Goal: Information Seeking & Learning: Understand process/instructions

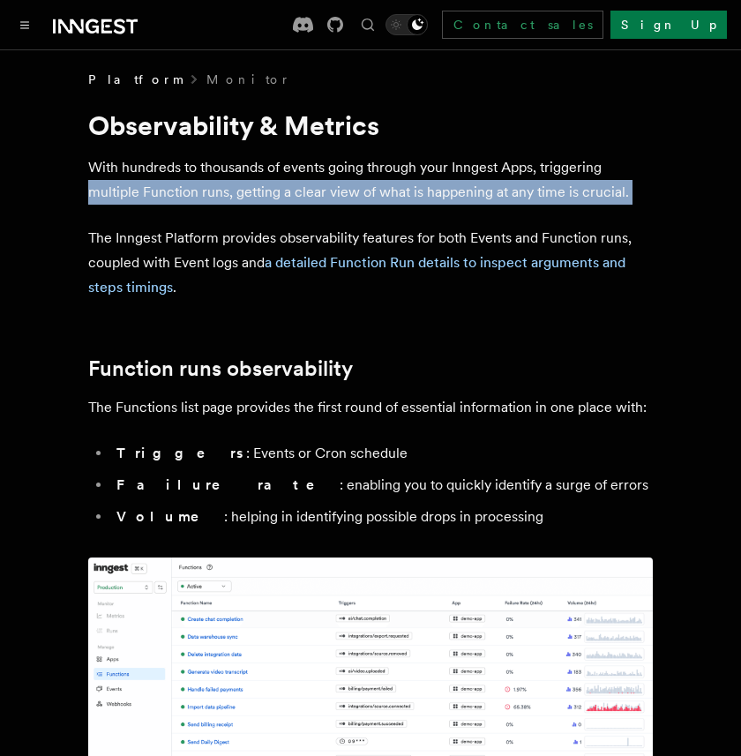
drag, startPoint x: 42, startPoint y: 225, endPoint x: 38, endPoint y: 173, distance: 52.3
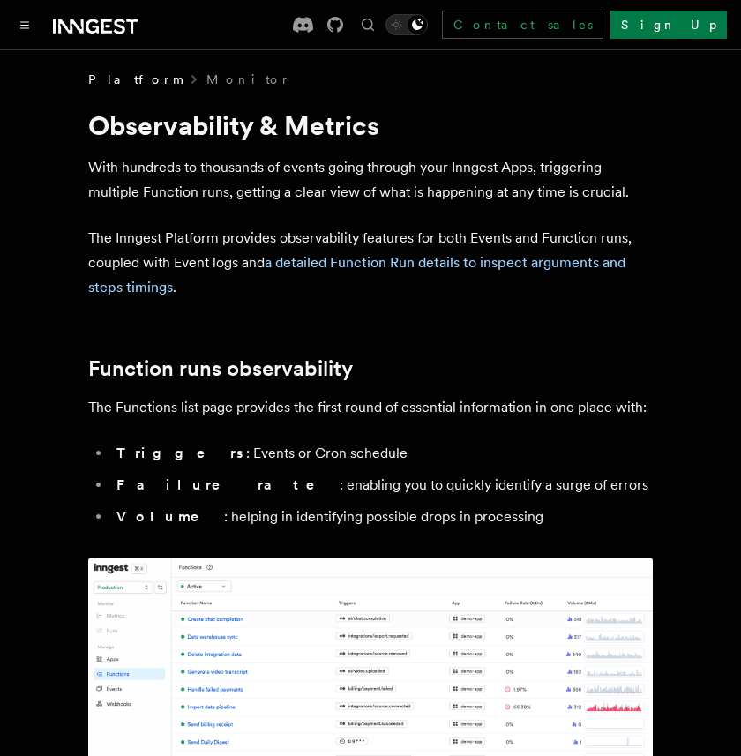
click at [127, 175] on p "With hundreds to thousands of events going through your Inngest Apps, triggerin…" at bounding box center [370, 179] width 565 height 49
click at [235, 272] on p "The Inngest Platform provides observability features for both Events and Functi…" at bounding box center [370, 263] width 565 height 74
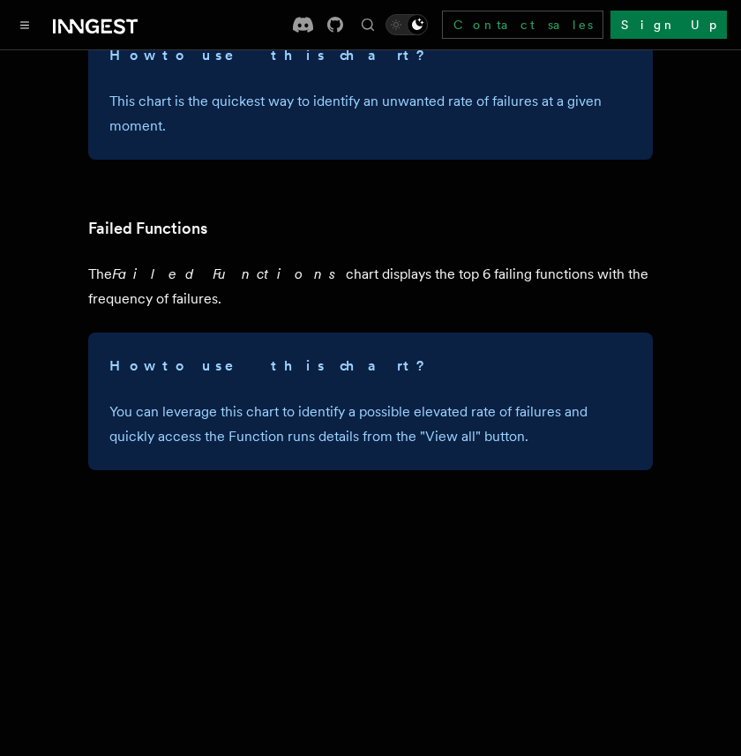
scroll to position [2455, 0]
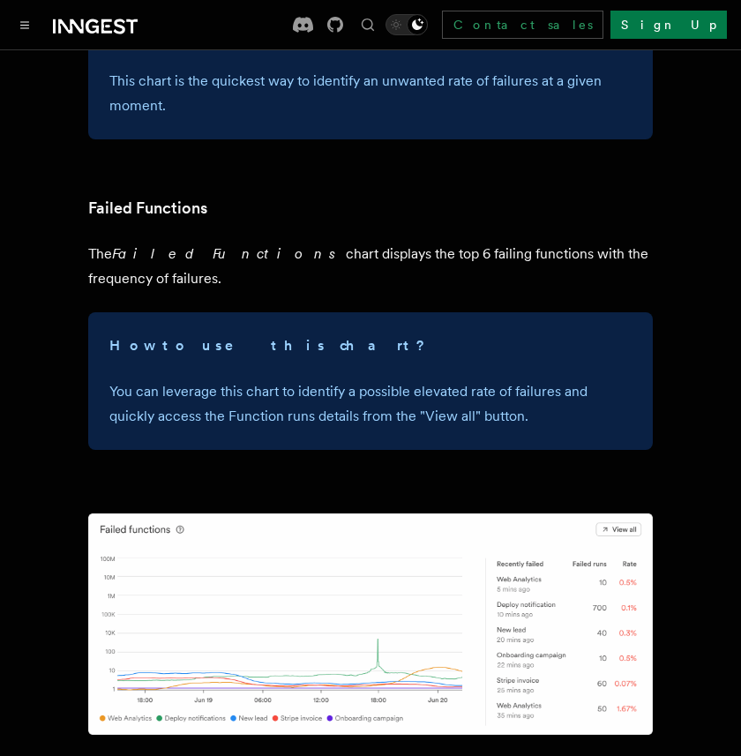
click at [199, 259] on em "Failed Functions" at bounding box center [229, 253] width 234 height 17
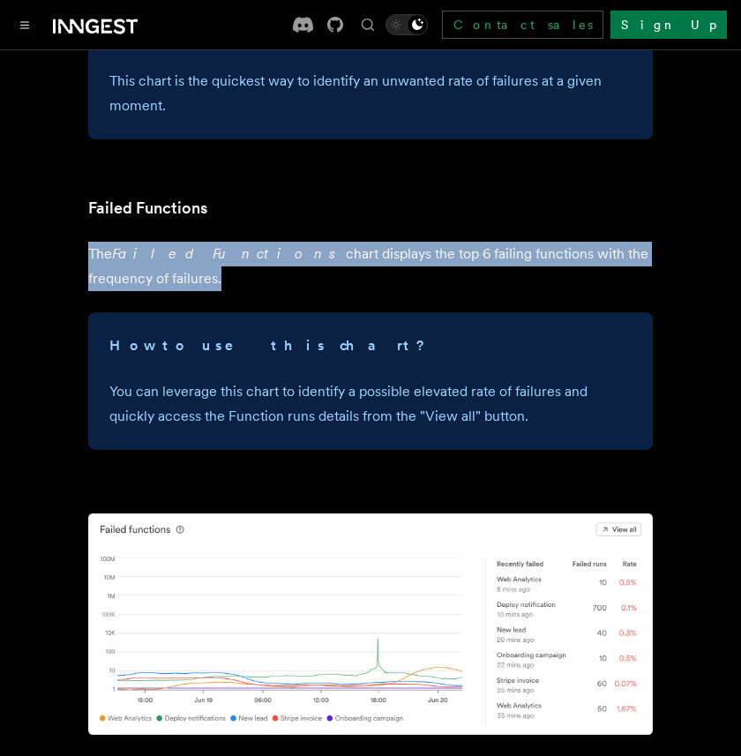
click at [199, 259] on em "Failed Functions" at bounding box center [229, 253] width 234 height 17
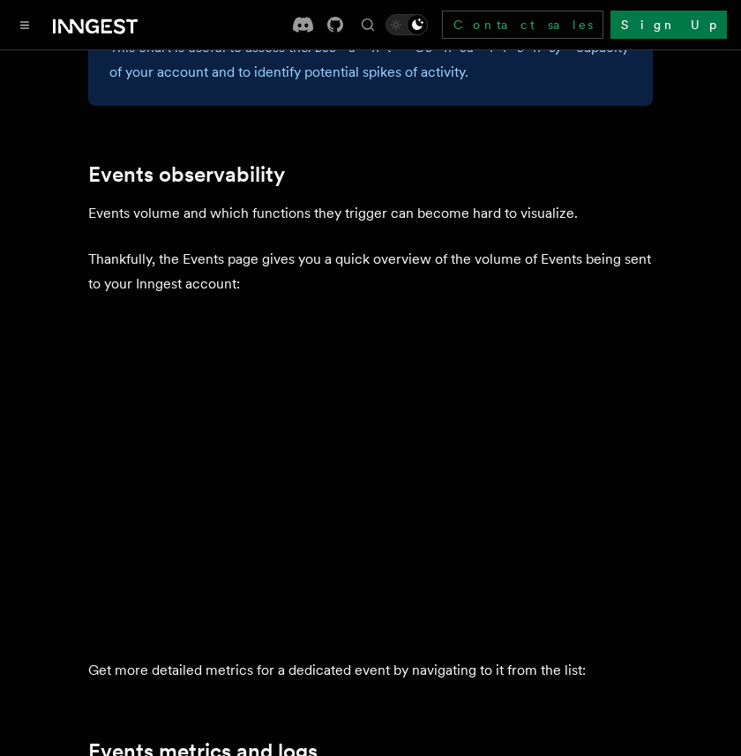
scroll to position [5366, 0]
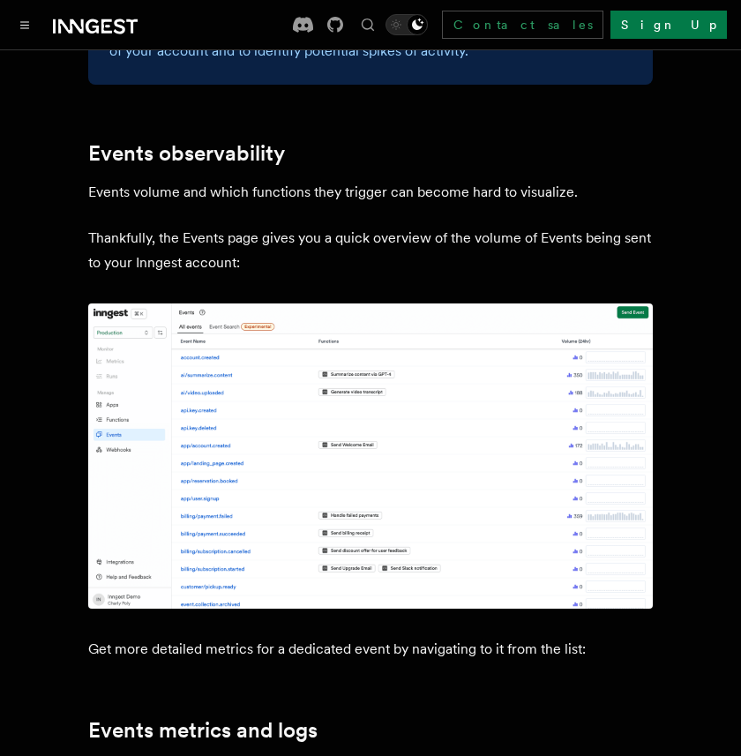
click at [167, 637] on p "Get more detailed metrics for a dedicated event by navigating to it from the li…" at bounding box center [370, 649] width 565 height 25
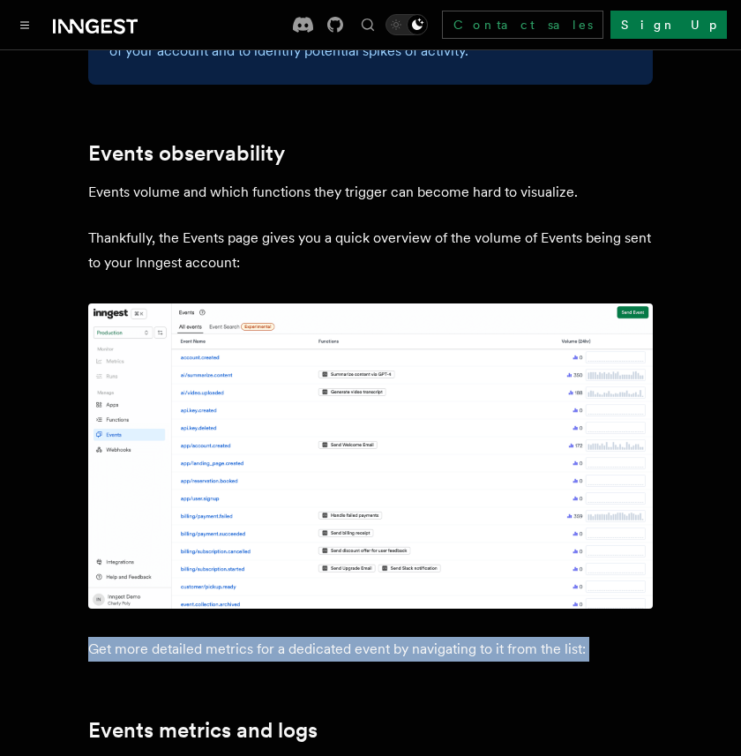
click at [167, 637] on p "Get more detailed metrics for a dedicated event by navigating to it from the li…" at bounding box center [370, 649] width 565 height 25
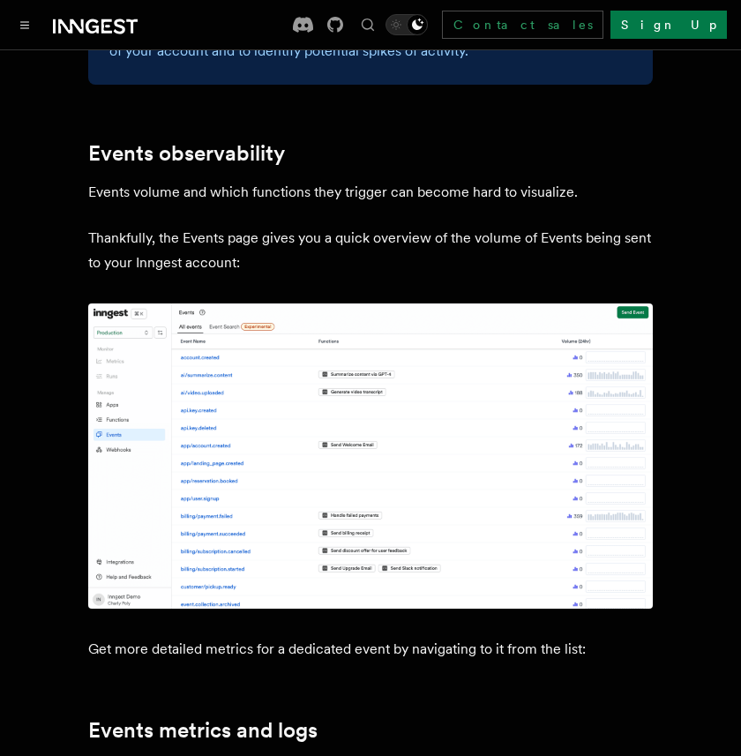
click at [105, 637] on p "Get more detailed metrics for a dedicated event by navigating to it from the li…" at bounding box center [370, 649] width 565 height 25
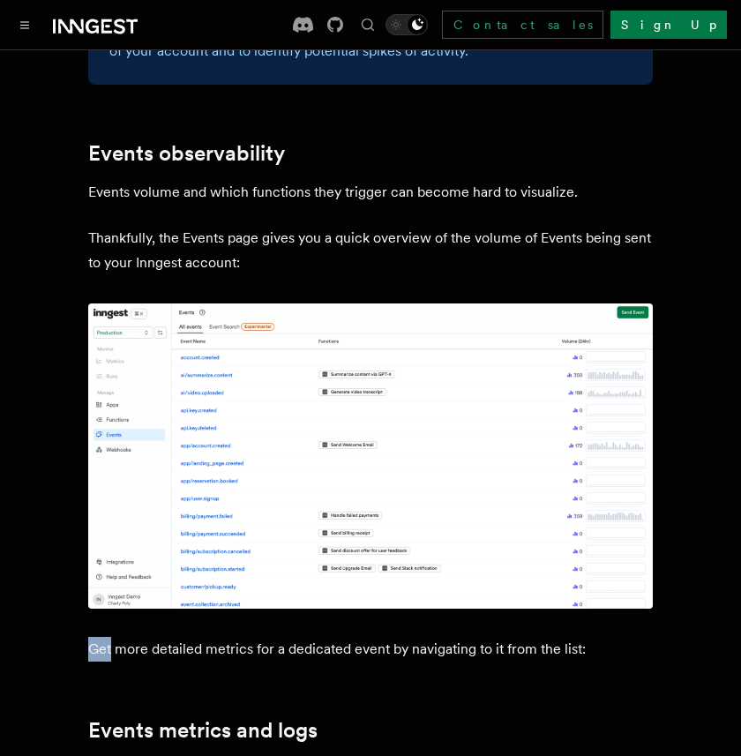
click at [105, 637] on p "Get more detailed metrics for a dedicated event by navigating to it from the li…" at bounding box center [370, 649] width 565 height 25
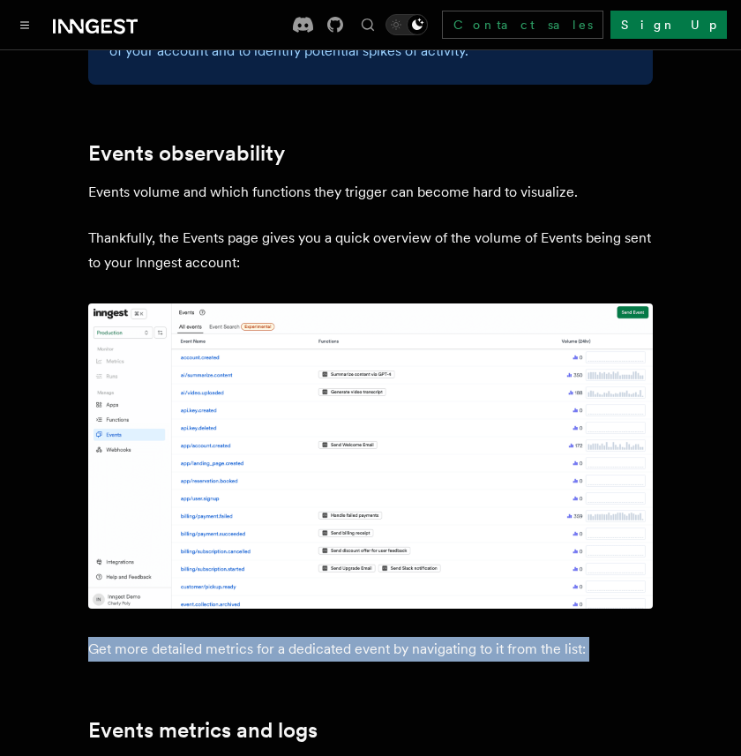
click at [105, 637] on p "Get more detailed metrics for a dedicated event by navigating to it from the li…" at bounding box center [370, 649] width 565 height 25
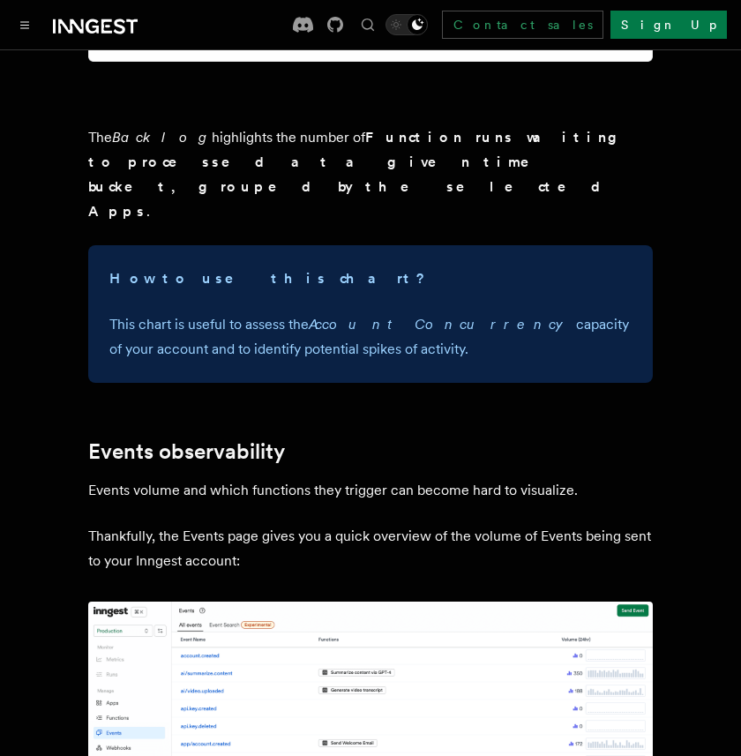
scroll to position [4932, 0]
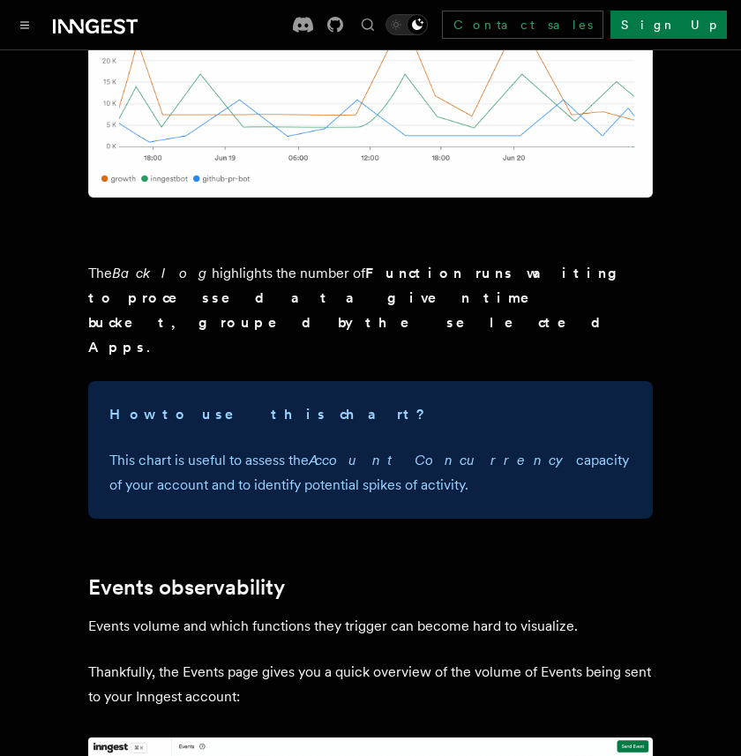
click at [165, 660] on p "Thankfully, the Events page gives you a quick overview of the volume of Events …" at bounding box center [370, 684] width 565 height 49
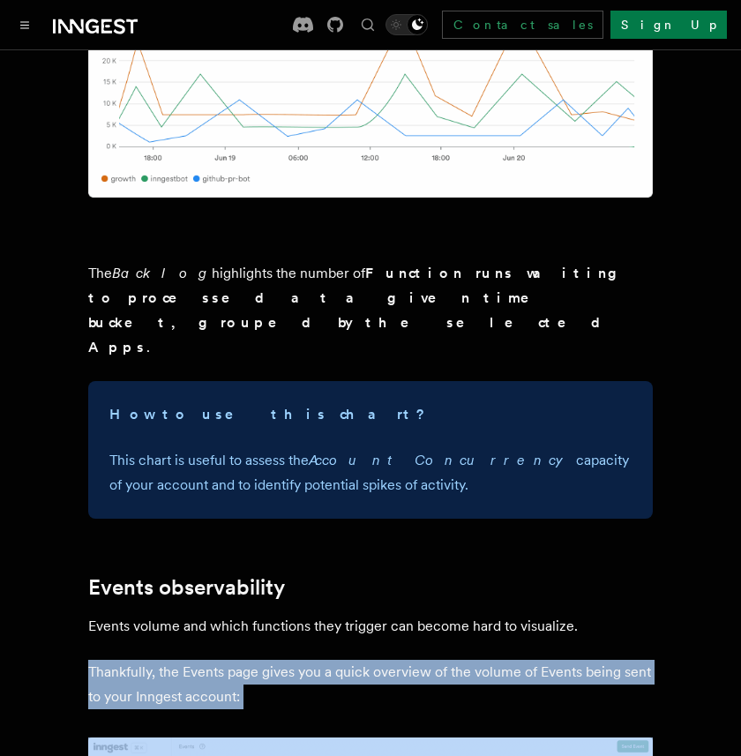
click at [165, 660] on p "Thankfully, the Events page gives you a quick overview of the volume of Events …" at bounding box center [370, 684] width 565 height 49
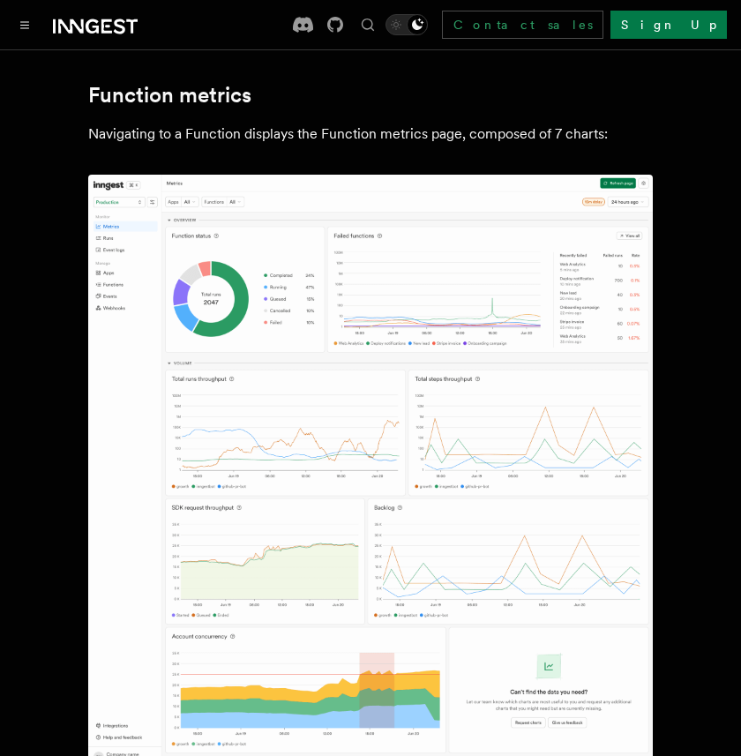
scroll to position [0, 0]
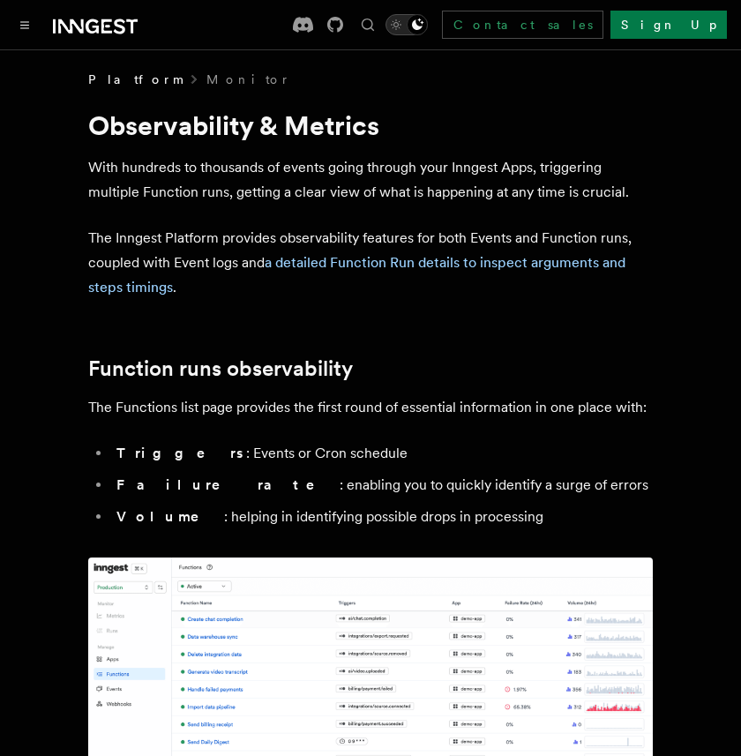
click at [428, 17] on div "Toggle dark mode" at bounding box center [417, 24] width 21 height 21
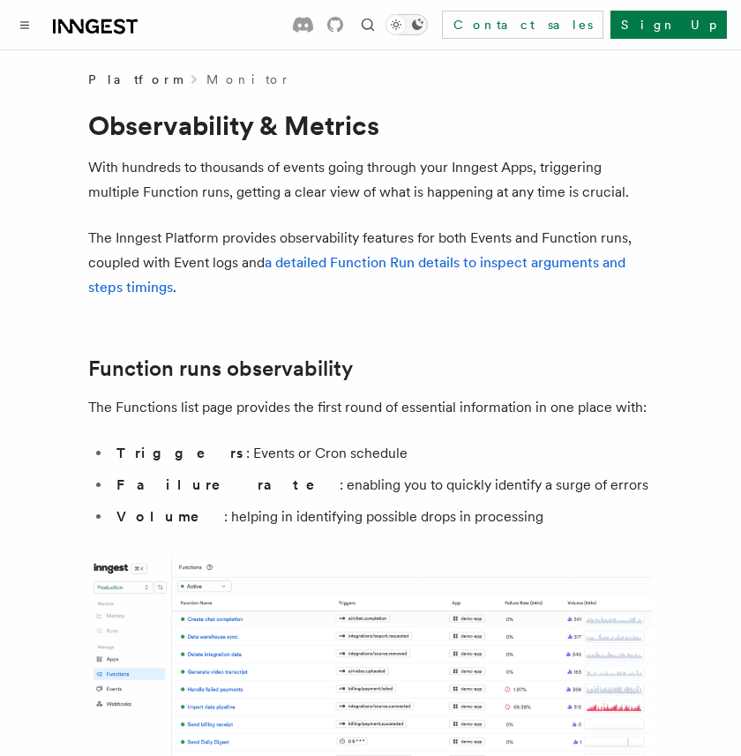
click at [424, 20] on icon "Toggle dark mode" at bounding box center [417, 24] width 11 height 11
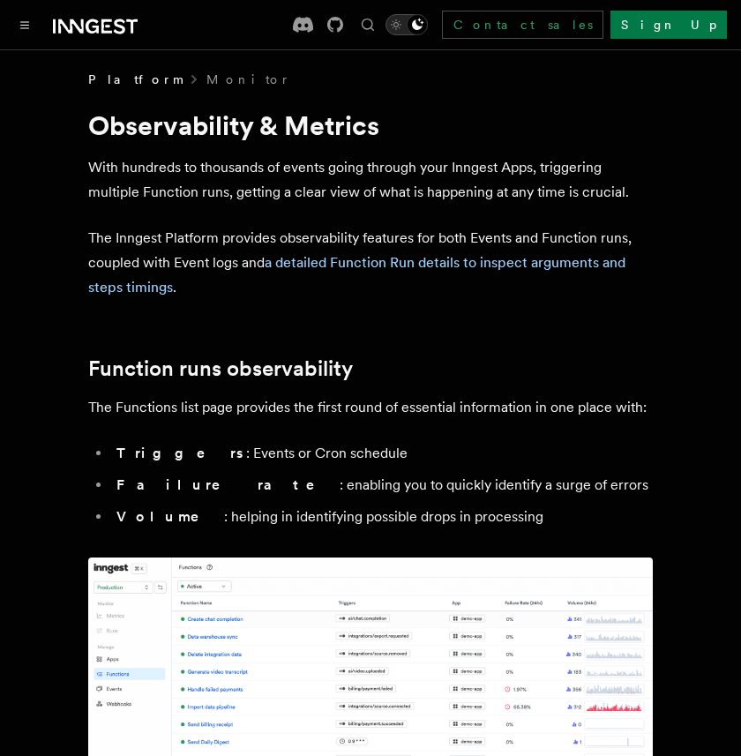
click at [405, 20] on icon "Toggle dark mode" at bounding box center [396, 25] width 18 height 18
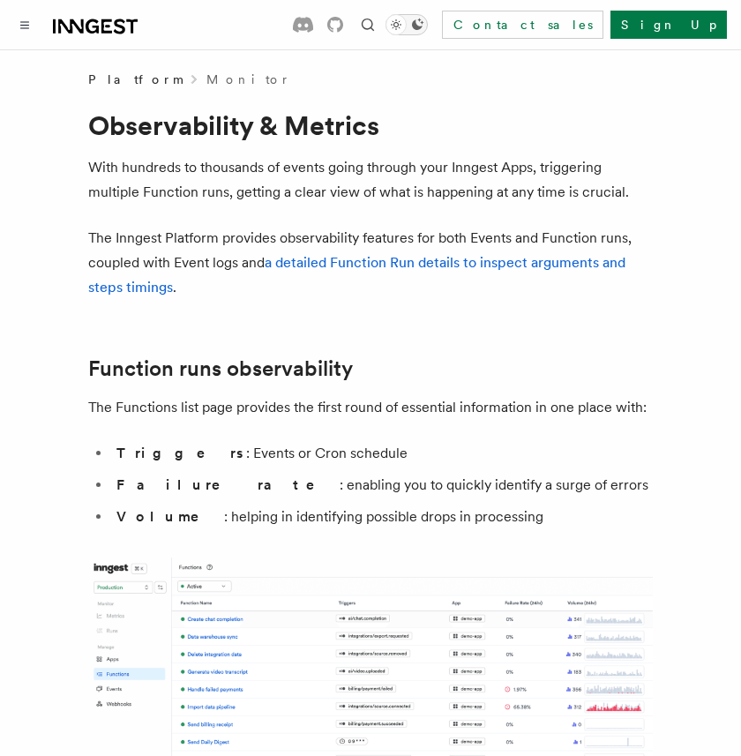
click at [428, 21] on button "Toggle dark mode" at bounding box center [407, 24] width 42 height 21
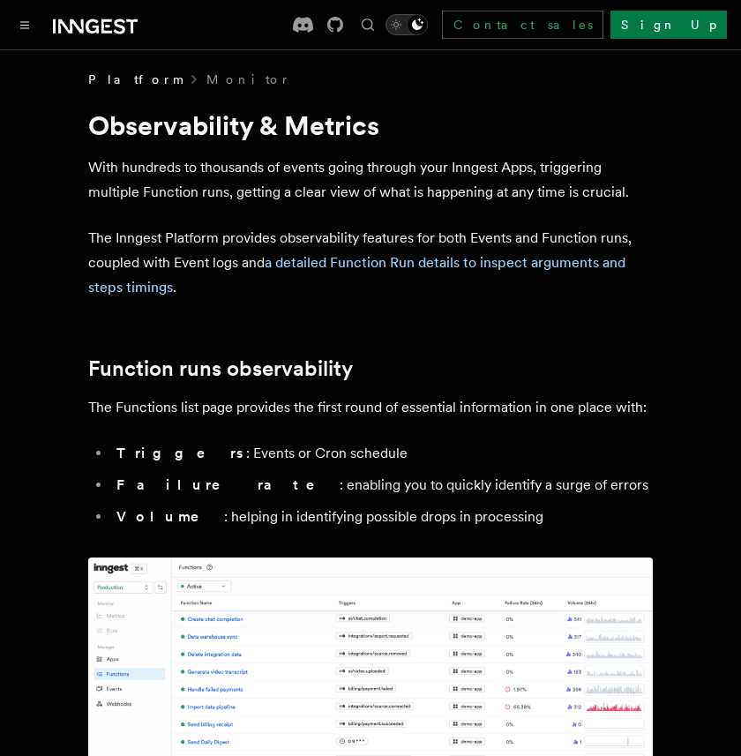
click at [405, 22] on icon "Toggle dark mode" at bounding box center [396, 25] width 18 height 18
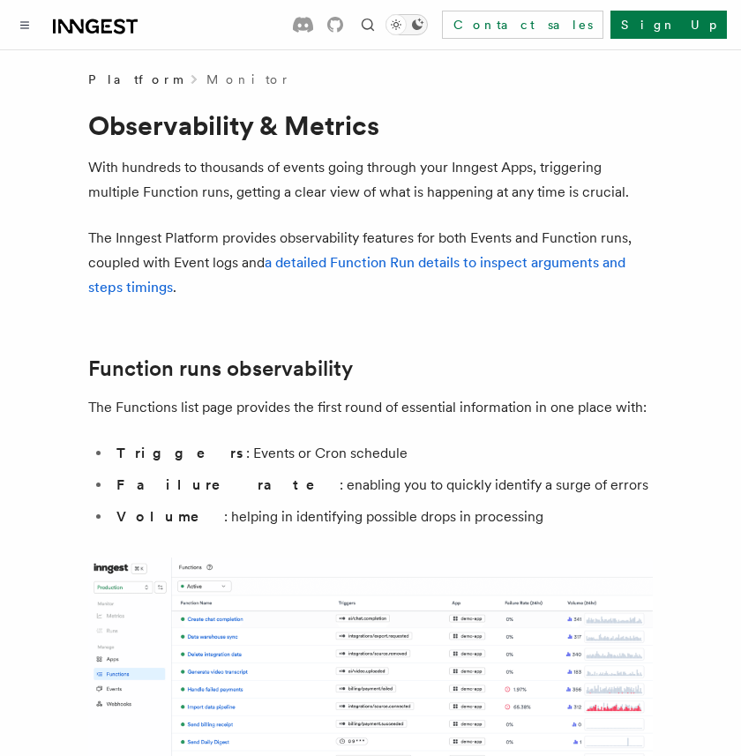
click at [428, 21] on button "Toggle dark mode" at bounding box center [407, 24] width 42 height 21
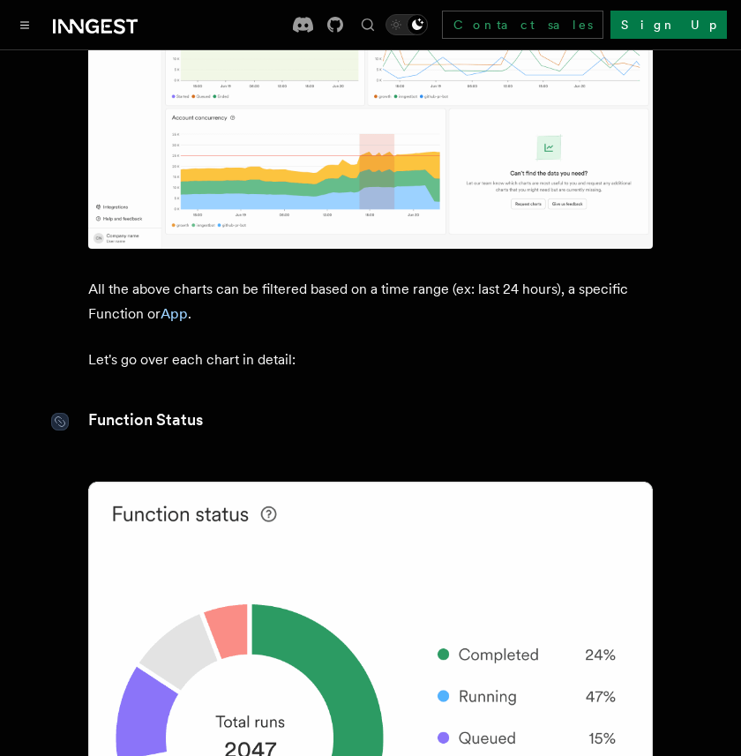
click at [109, 417] on link "Function Status" at bounding box center [145, 420] width 115 height 25
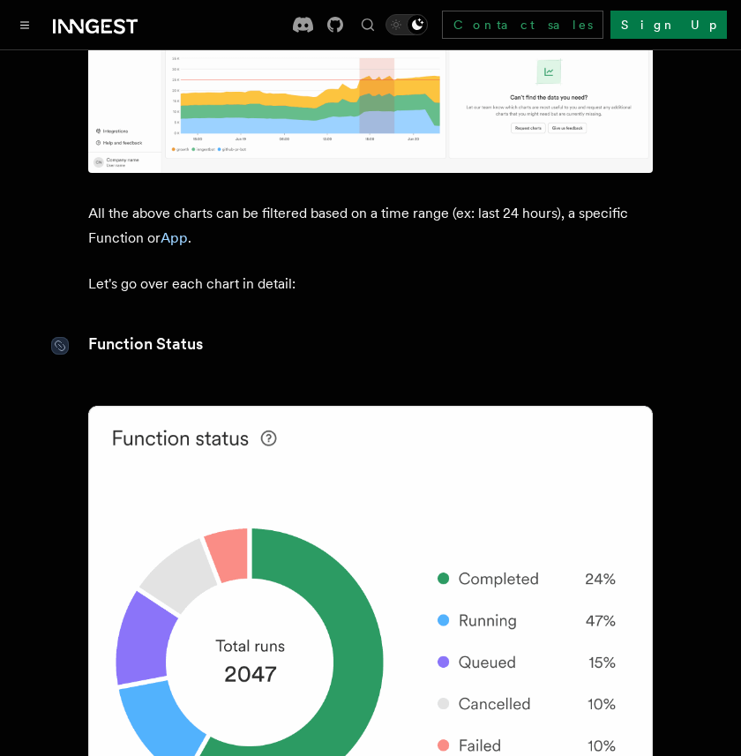
click at [109, 417] on img at bounding box center [370, 629] width 565 height 447
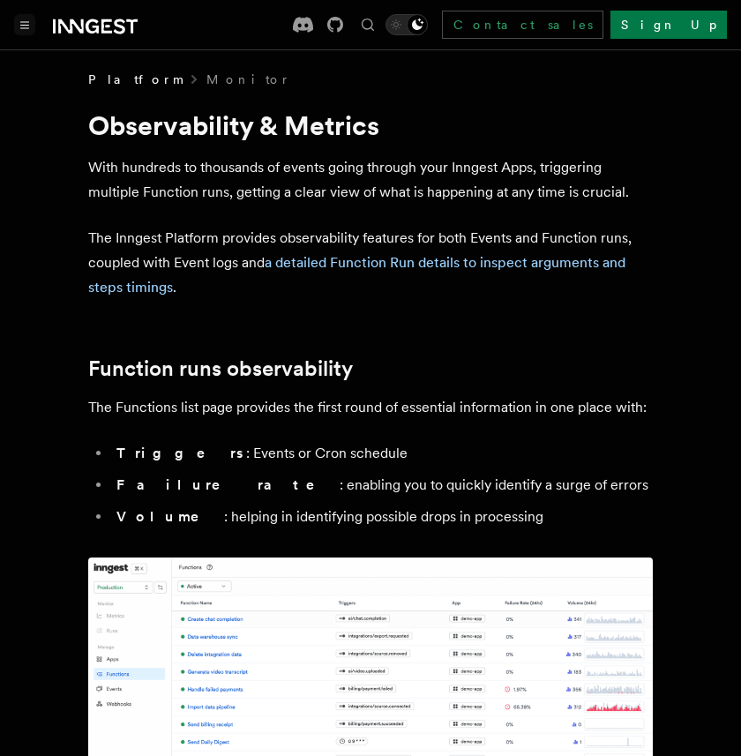
click at [31, 17] on button "Toggle navigation" at bounding box center [24, 24] width 21 height 21
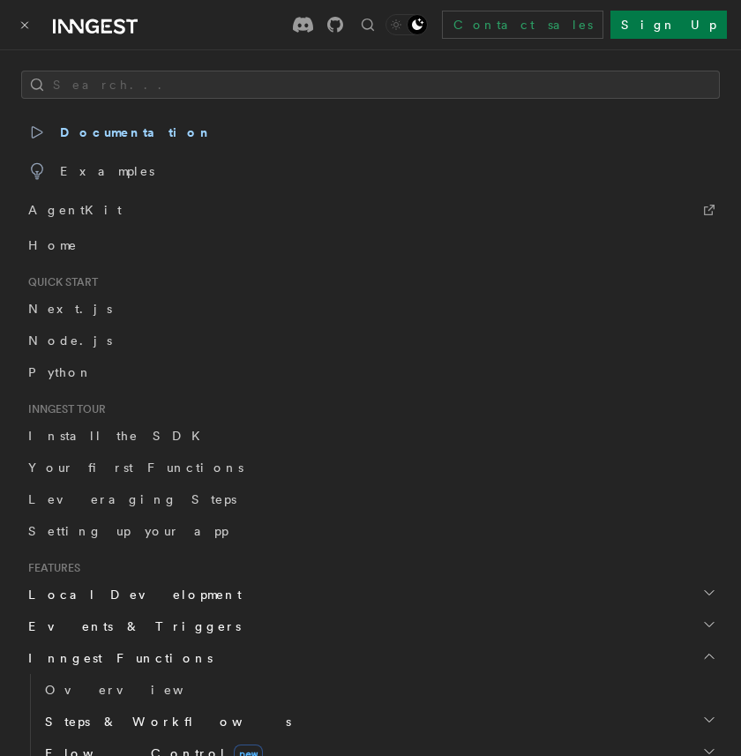
click at [35, 25] on div at bounding box center [76, 24] width 124 height 25
click at [33, 23] on button "Toggle navigation" at bounding box center [24, 24] width 21 height 21
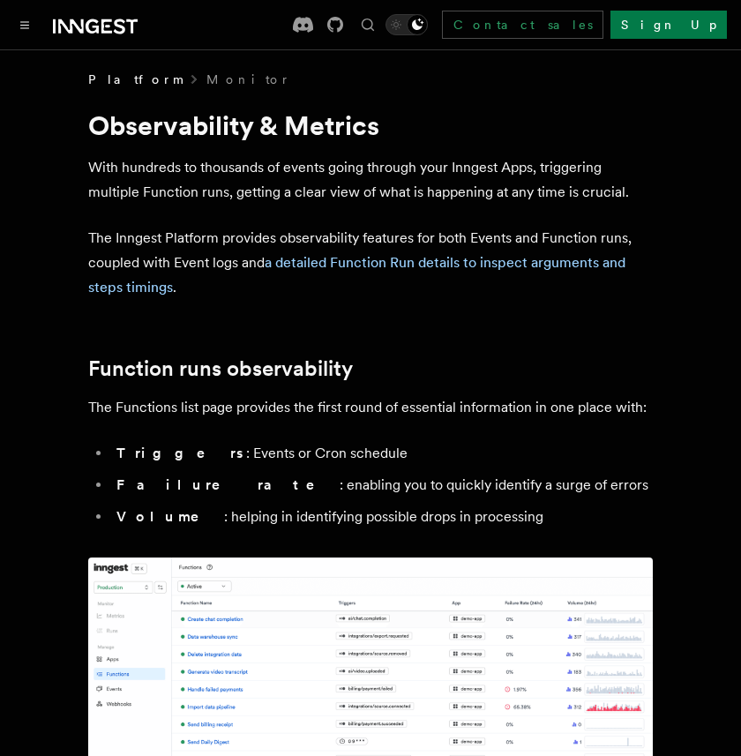
click at [33, 23] on button "Toggle navigation" at bounding box center [24, 24] width 21 height 21
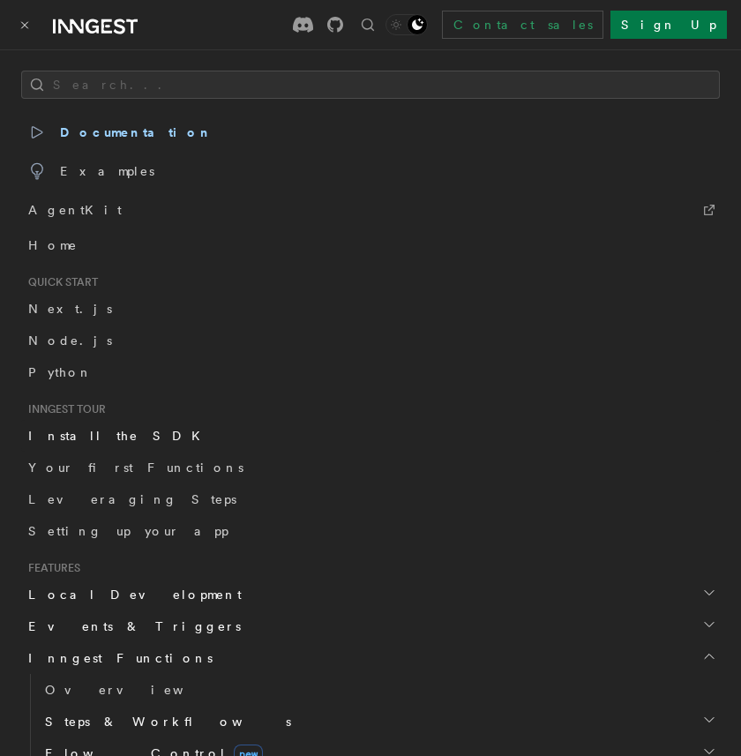
click at [120, 438] on link "Install the SDK" at bounding box center [370, 436] width 699 height 32
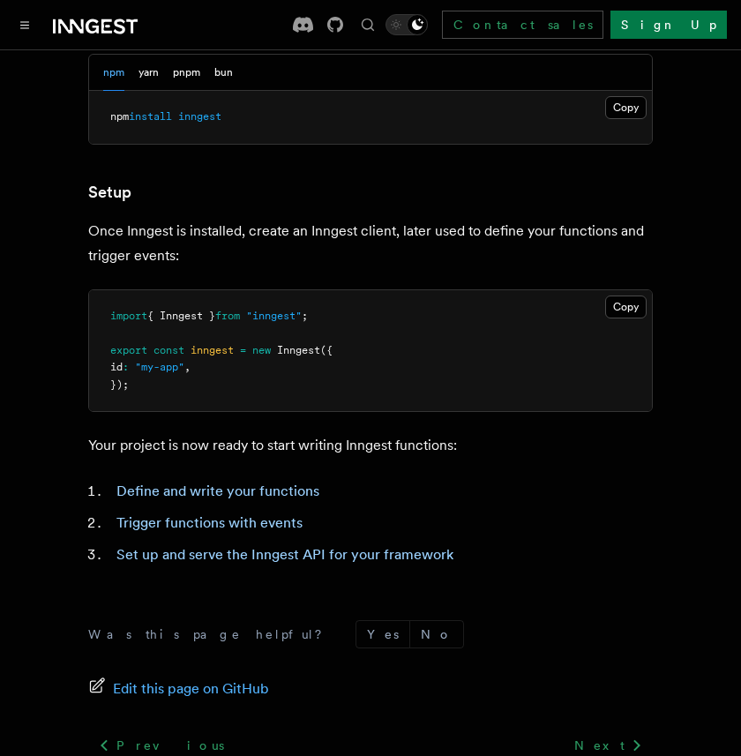
scroll to position [449, 0]
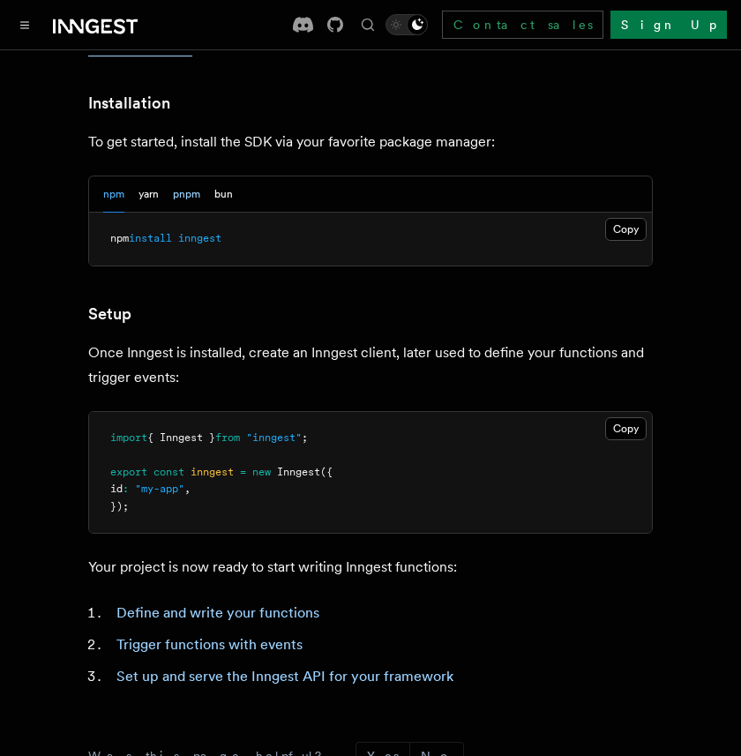
click at [176, 191] on button "pnpm" at bounding box center [186, 194] width 27 height 36
click at [124, 191] on div "npm yarn pnpm bun" at bounding box center [168, 194] width 130 height 36
click at [117, 206] on button "npm" at bounding box center [113, 194] width 21 height 36
click at [176, 205] on button "pnpm" at bounding box center [186, 194] width 27 height 36
click at [155, 203] on button "yarn" at bounding box center [149, 194] width 20 height 36
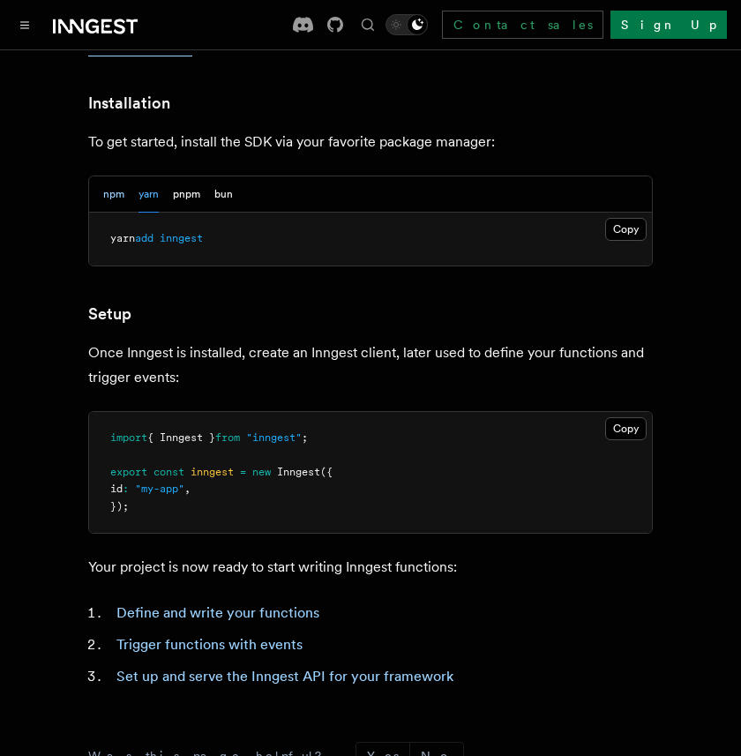
click at [118, 200] on button "npm" at bounding box center [113, 194] width 21 height 36
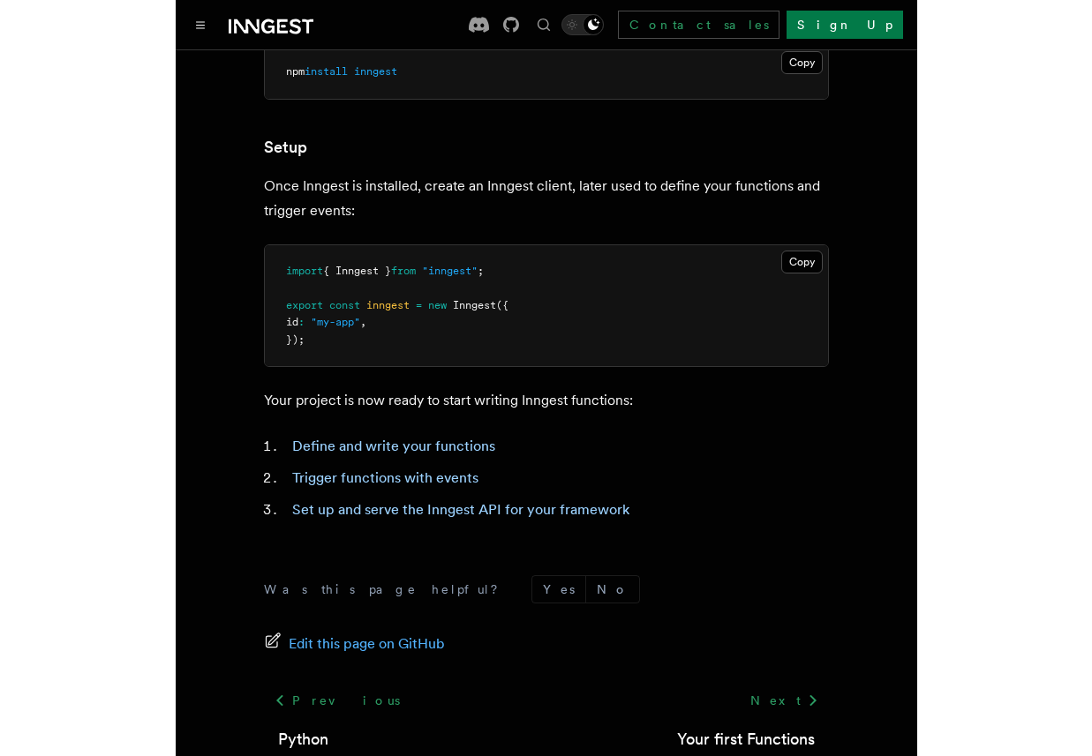
scroll to position [620, 0]
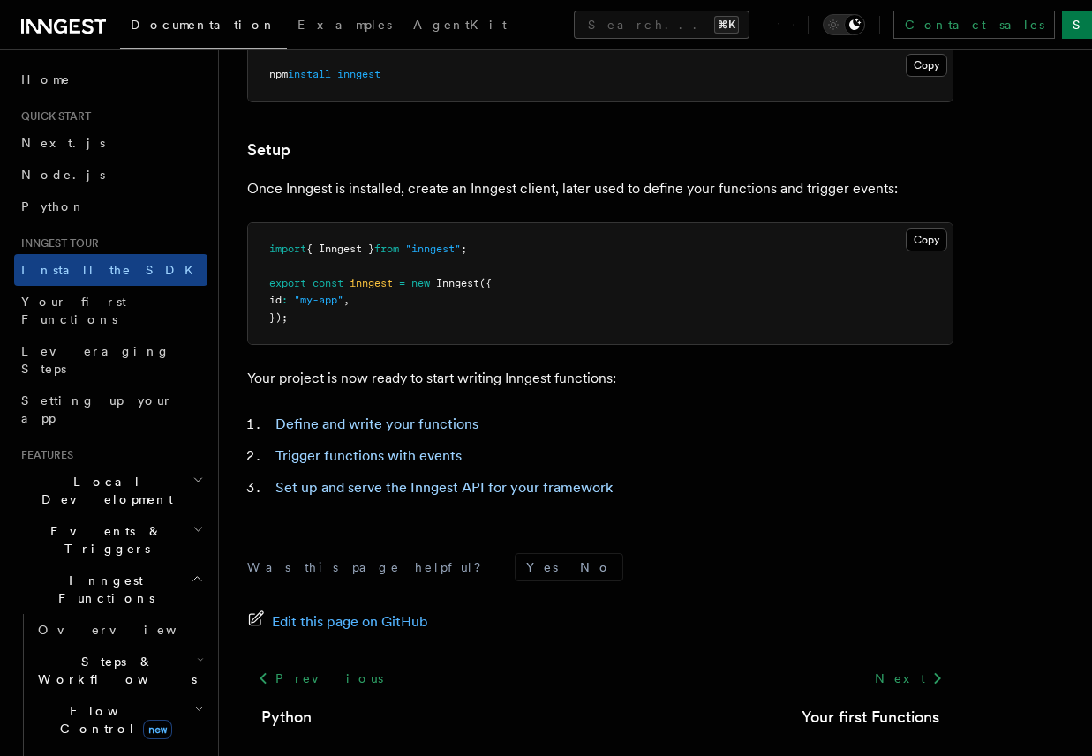
click at [927, 254] on pre "import { Inngest } from "inngest" ; export const inngest = new Inngest ({ id : …" at bounding box center [600, 284] width 704 height 122
click at [923, 259] on pre "import { Inngest } from "inngest" ; export const inngest = new Inngest ({ id : …" at bounding box center [600, 284] width 704 height 122
click at [922, 248] on button "Copy Copied" at bounding box center [925, 240] width 41 height 23
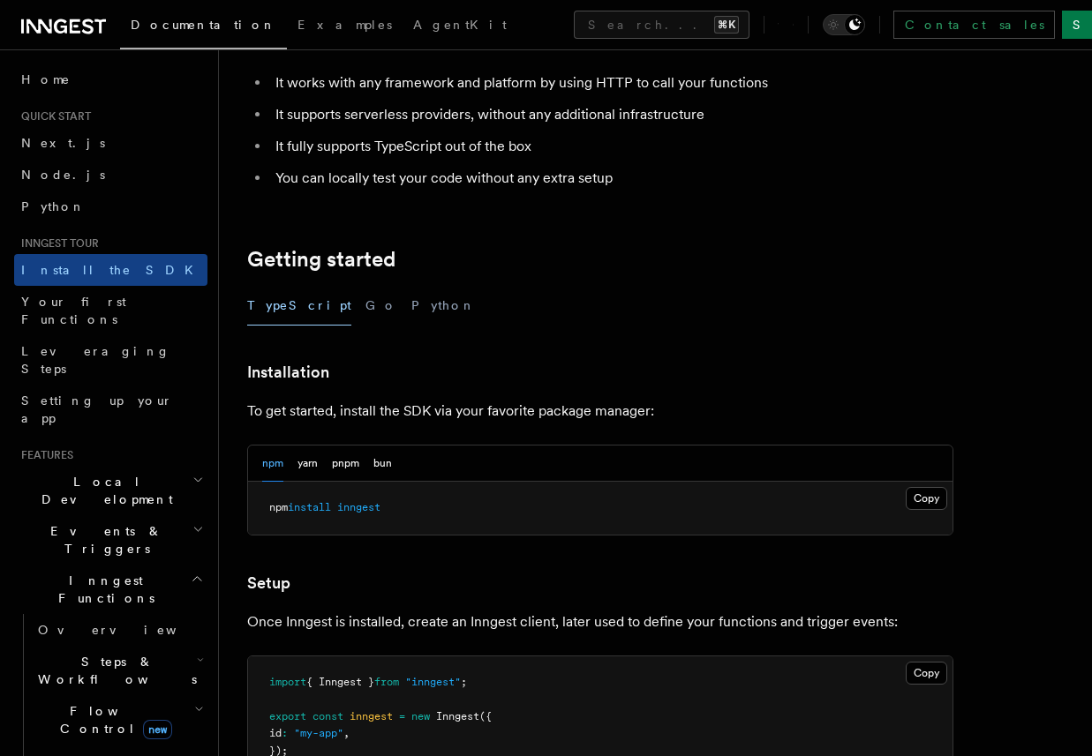
scroll to position [190, 0]
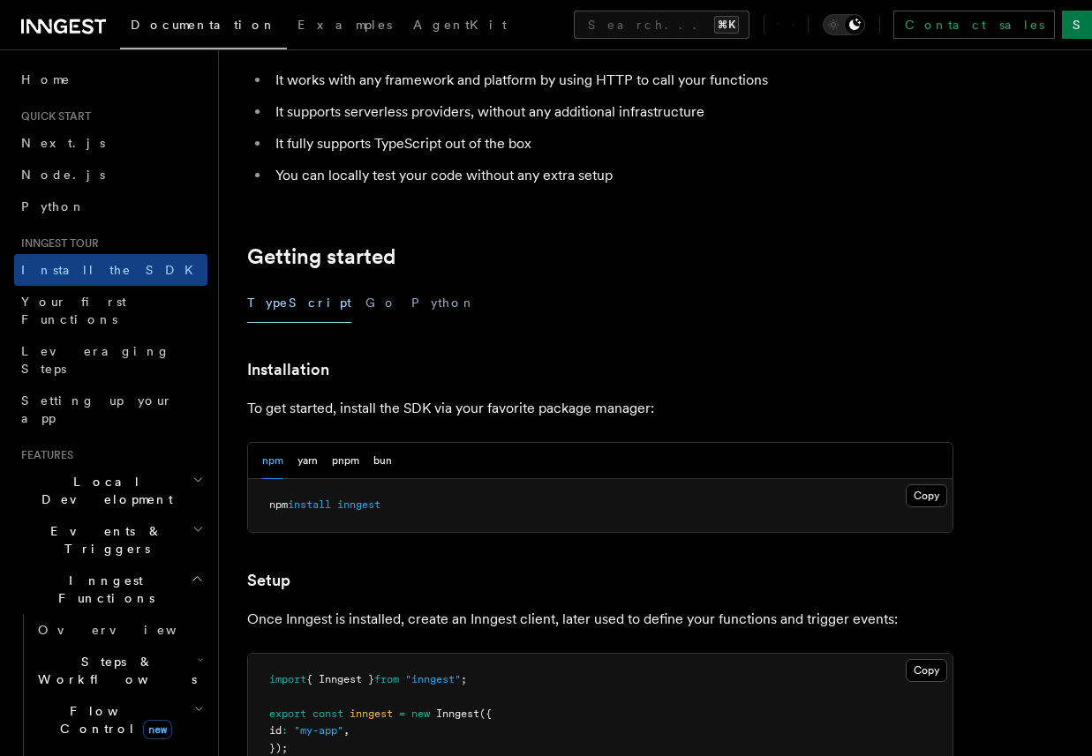
click at [319, 303] on div "TypeScript Go Python" at bounding box center [600, 303] width 706 height 40
click at [365, 303] on button "Go" at bounding box center [381, 303] width 32 height 40
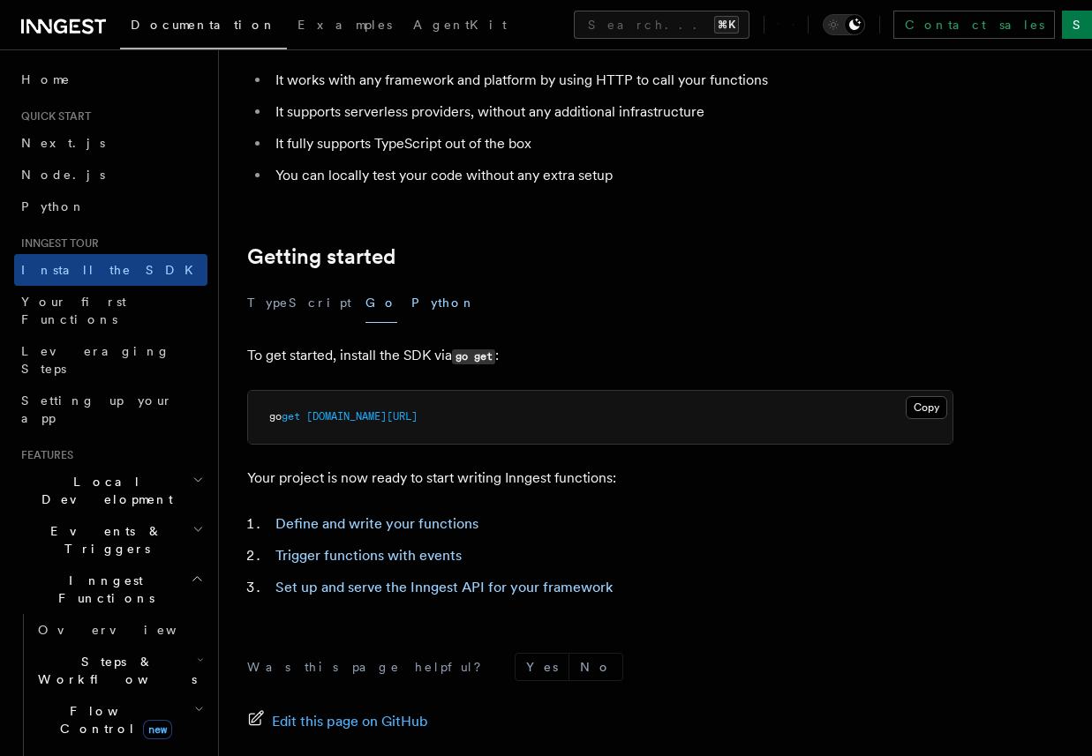
click at [411, 309] on button "Python" at bounding box center [443, 303] width 64 height 40
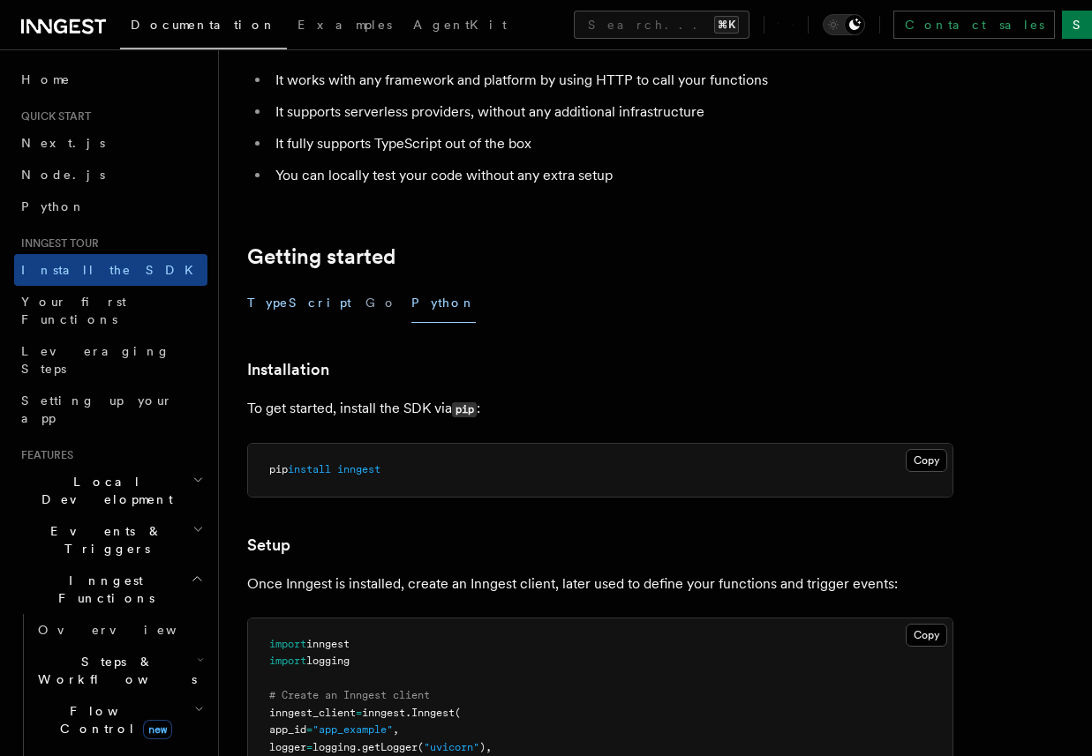
click at [272, 304] on button "TypeScript" at bounding box center [299, 303] width 104 height 40
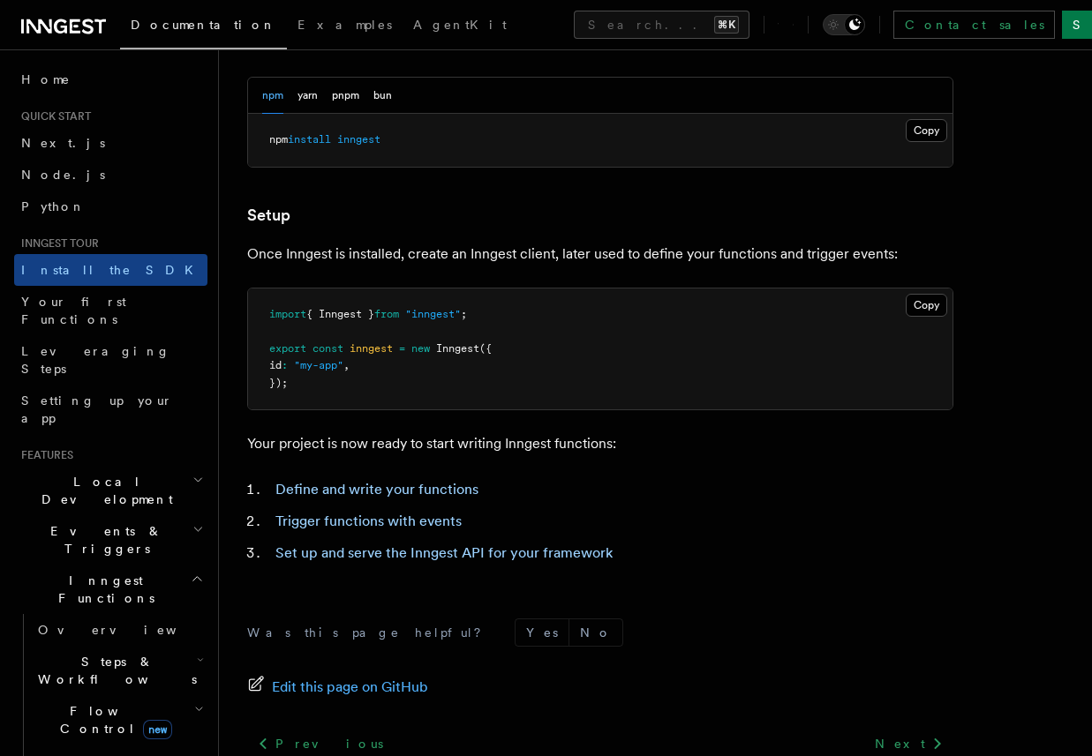
scroll to position [538, 0]
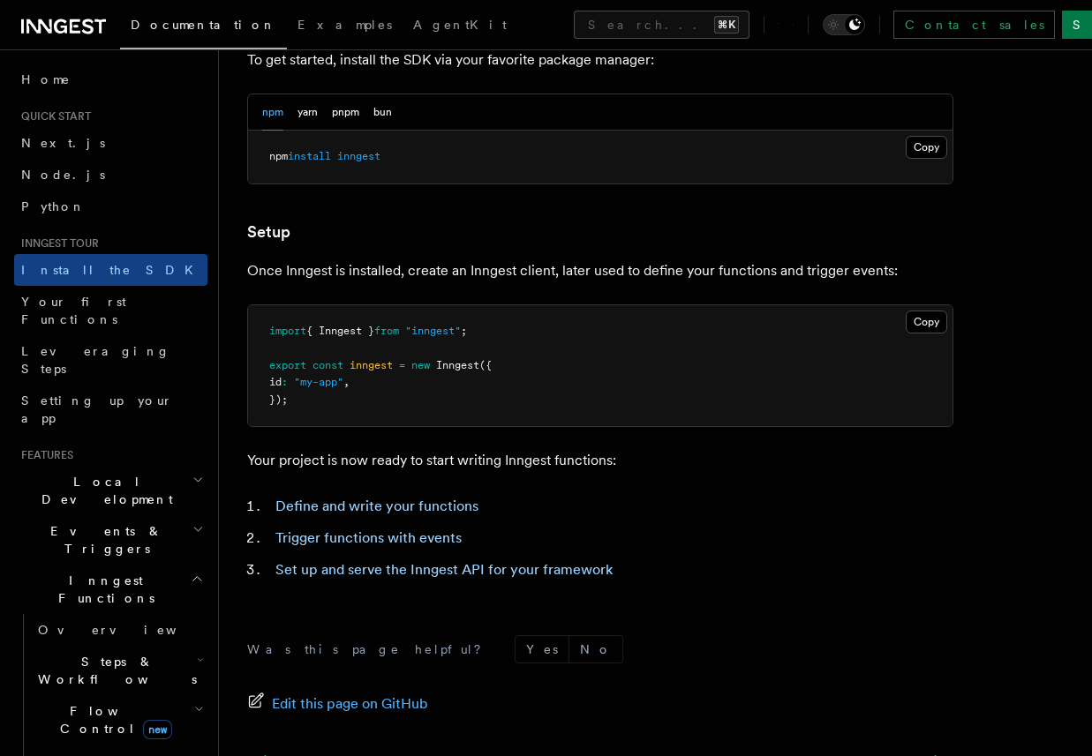
click at [333, 394] on pre "import { Inngest } from "inngest" ; export const inngest = new Inngest ({ id : …" at bounding box center [600, 366] width 704 height 122
click at [337, 402] on pre "import { Inngest } from "inngest" ; export const inngest = new Inngest ({ id : …" at bounding box center [600, 366] width 704 height 122
click at [436, 359] on span at bounding box center [433, 365] width 6 height 12
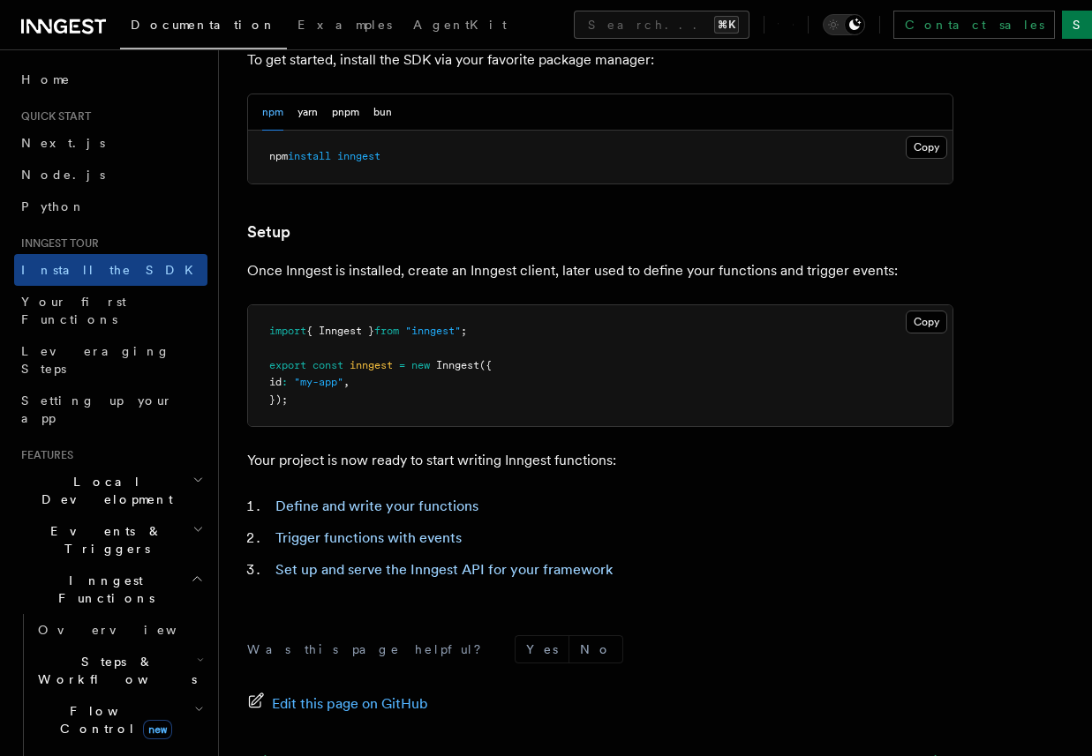
click at [436, 359] on span at bounding box center [433, 365] width 6 height 12
click at [478, 387] on pre "import { Inngest } from "inngest" ; export const inngest = new Inngest ({ id : …" at bounding box center [600, 366] width 704 height 122
click at [928, 322] on button "Copy Copied" at bounding box center [925, 322] width 41 height 23
click at [480, 373] on pre "import { Inngest } from "inngest" ; export const inngest = new Inngest ({ id : …" at bounding box center [600, 366] width 704 height 122
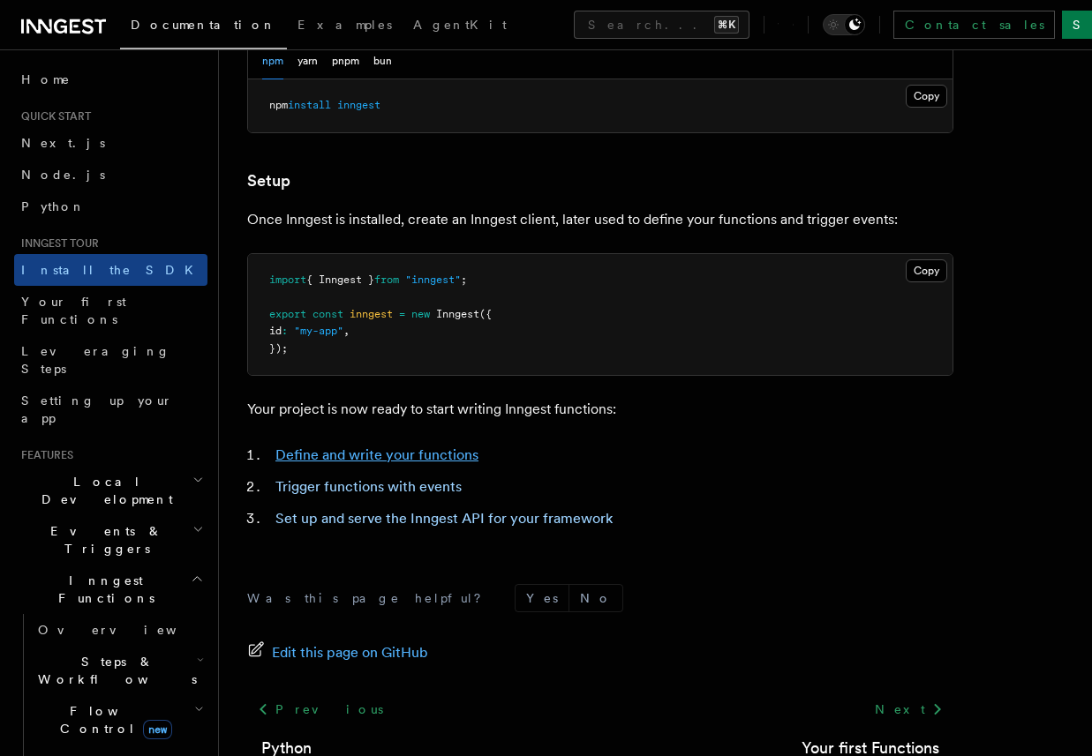
scroll to position [601, 0]
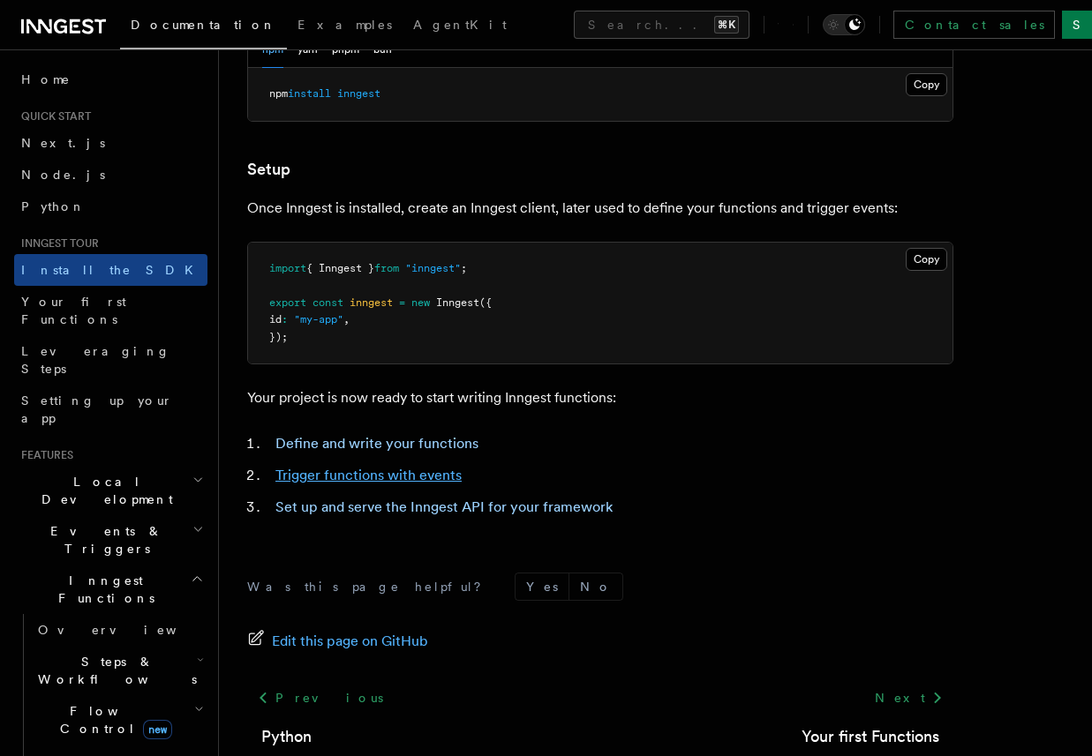
click at [374, 477] on link "Trigger functions with events" at bounding box center [368, 475] width 186 height 17
